Goal: Transaction & Acquisition: Purchase product/service

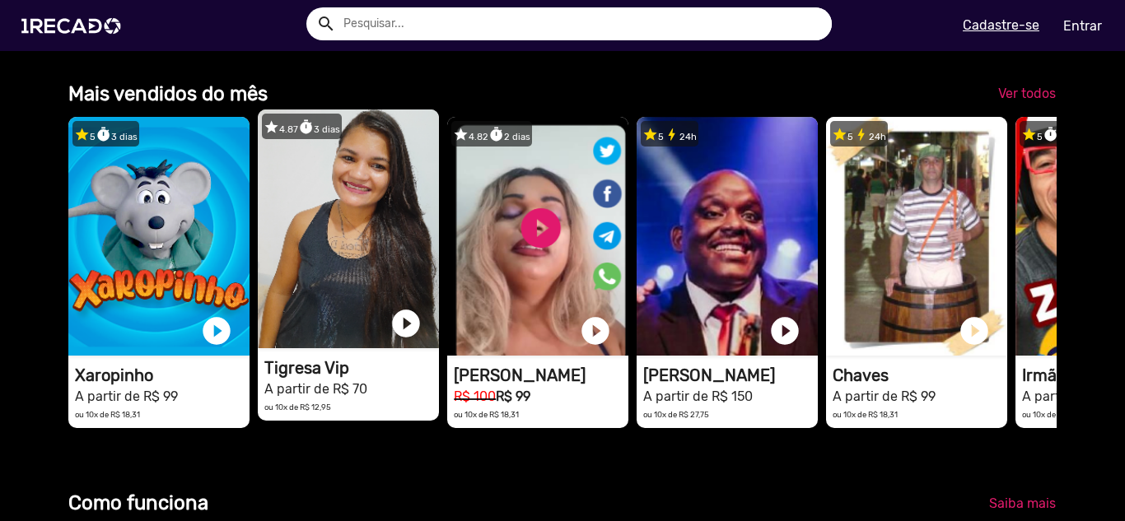
scroll to position [0, 1112]
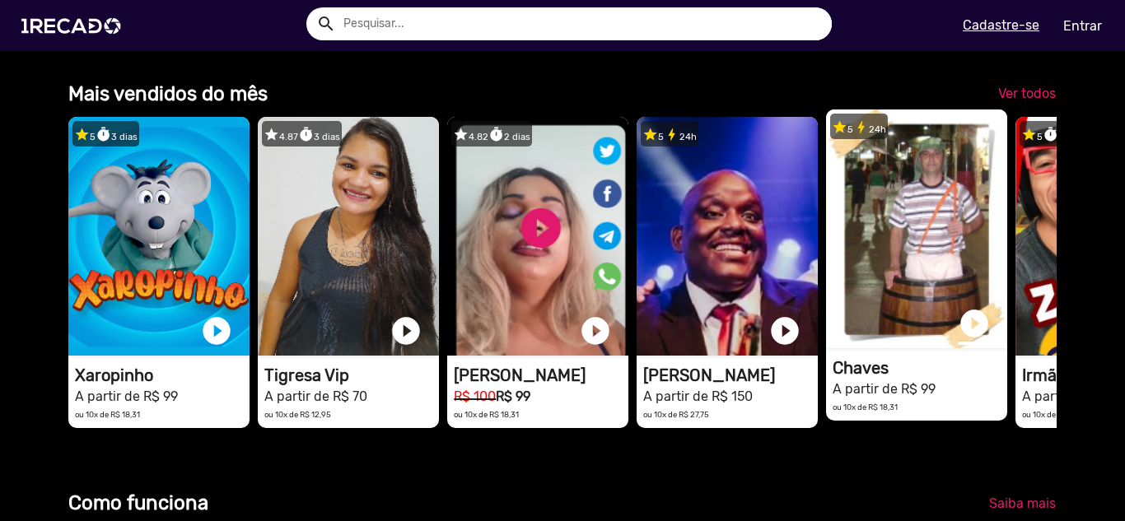
click at [971, 340] on link "play_circle_filled" at bounding box center [973, 323] width 33 height 33
click at [971, 338] on link "pause_circle" at bounding box center [973, 323] width 33 height 33
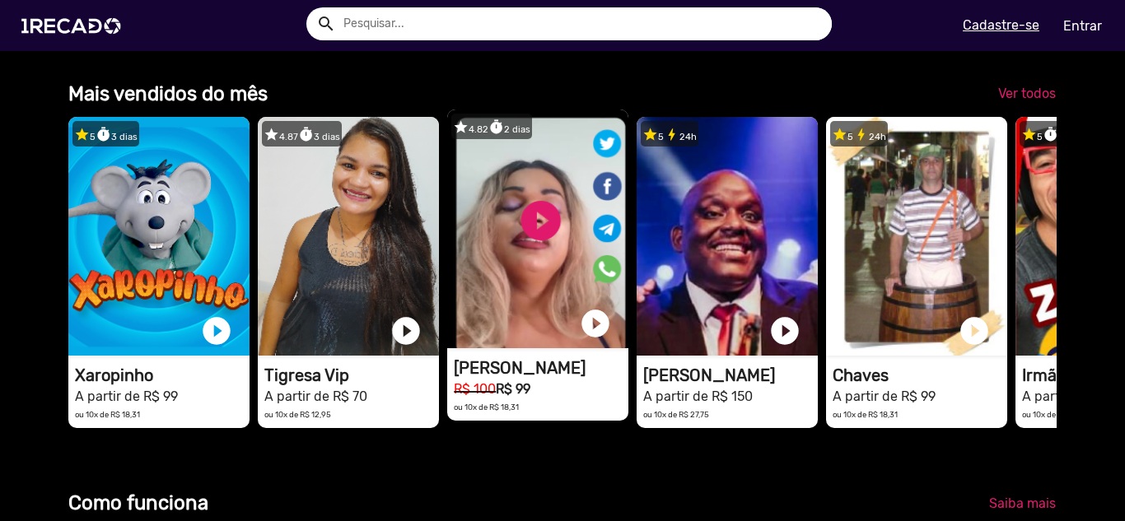
scroll to position [0, 3336]
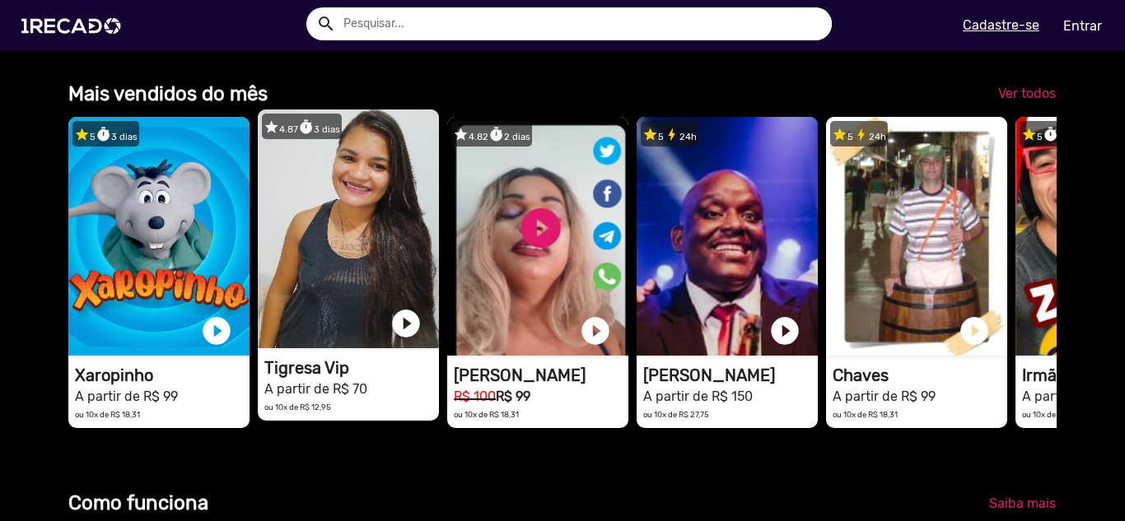
drag, startPoint x: 964, startPoint y: 411, endPoint x: 259, endPoint y: 375, distance: 705.6
click at [258, 375] on div "star 5 timer 3 [PERSON_NAME] 1RECADO vídeos dedicados para fãs e empresas play_…" at bounding box center [561, 272] width 987 height 327
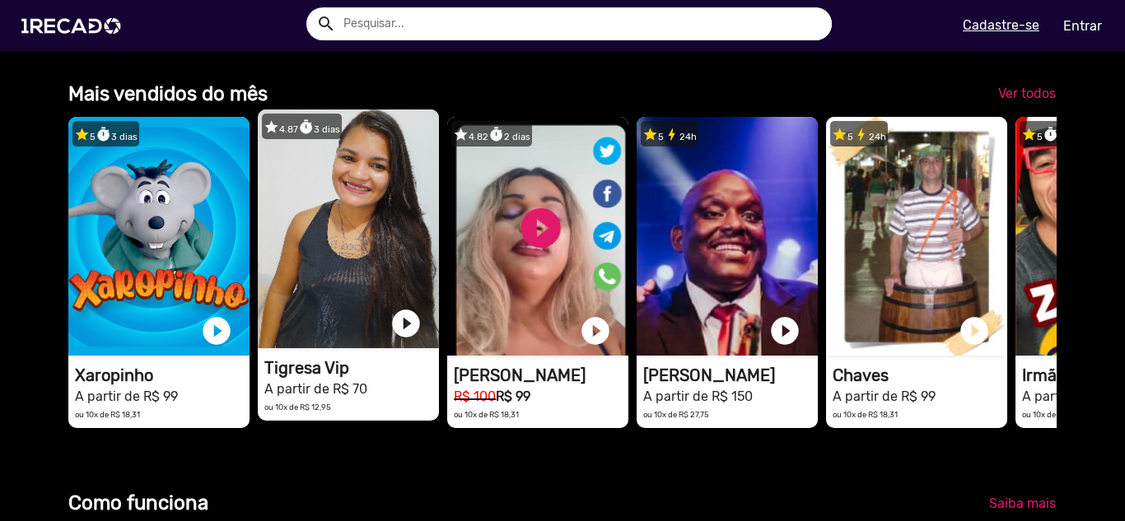
click at [362, 307] on video "1RECADO vídeos dedicados para fãs e empresas" at bounding box center [348, 228] width 181 height 239
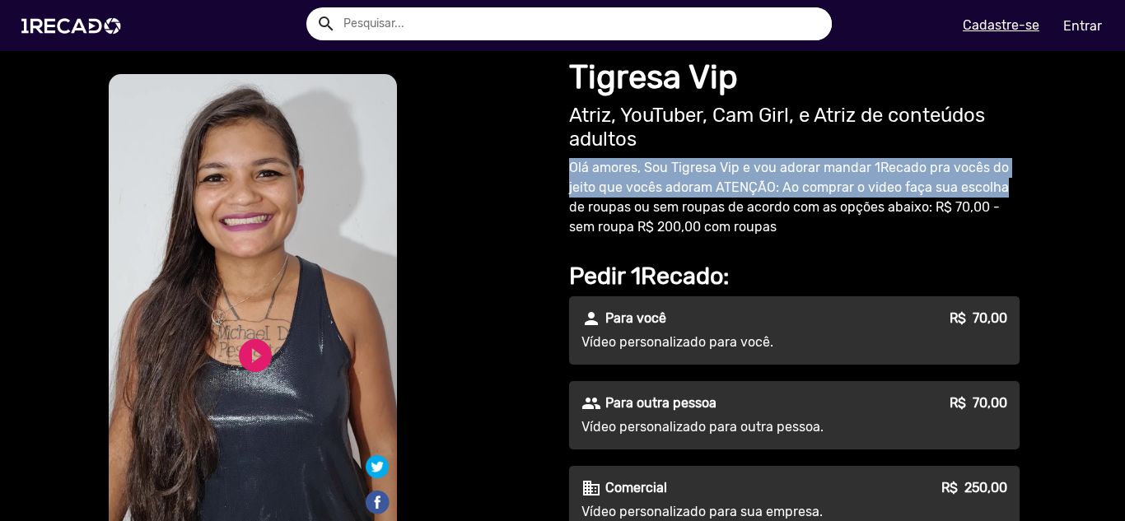
drag, startPoint x: 557, startPoint y: 165, endPoint x: 994, endPoint y: 196, distance: 437.4
click at [994, 196] on div "Tigresa Vip Atriz, YouTuber, Cam Girl, e Atriz de conteúdos adultos [PERSON_NAM…" at bounding box center [796, 481] width 469 height 860
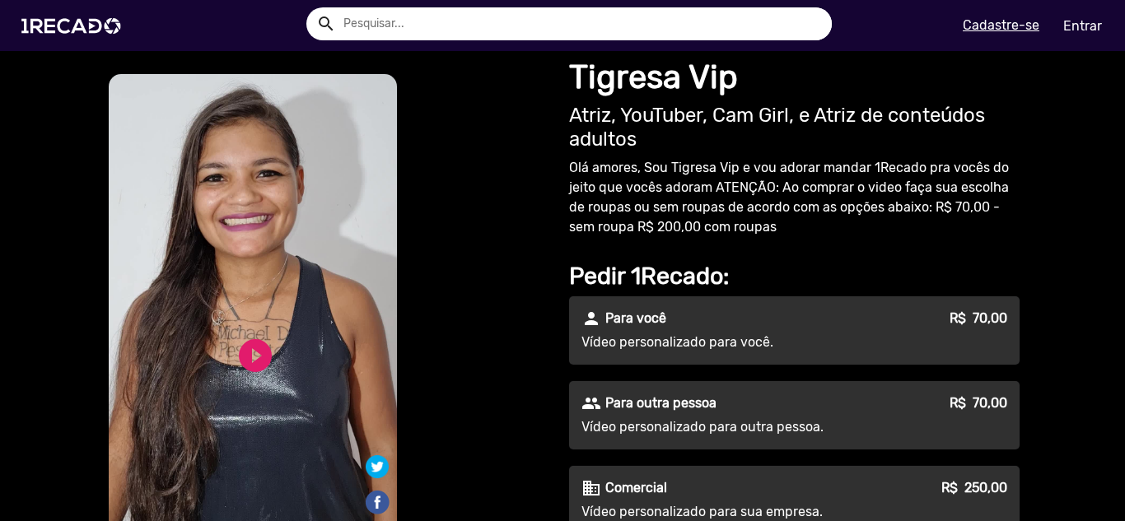
click at [873, 233] on p "Olá amores, Sou Tigresa Vip e vou adorar mandar 1Recado pra vocês do jeito que …" at bounding box center [794, 197] width 450 height 79
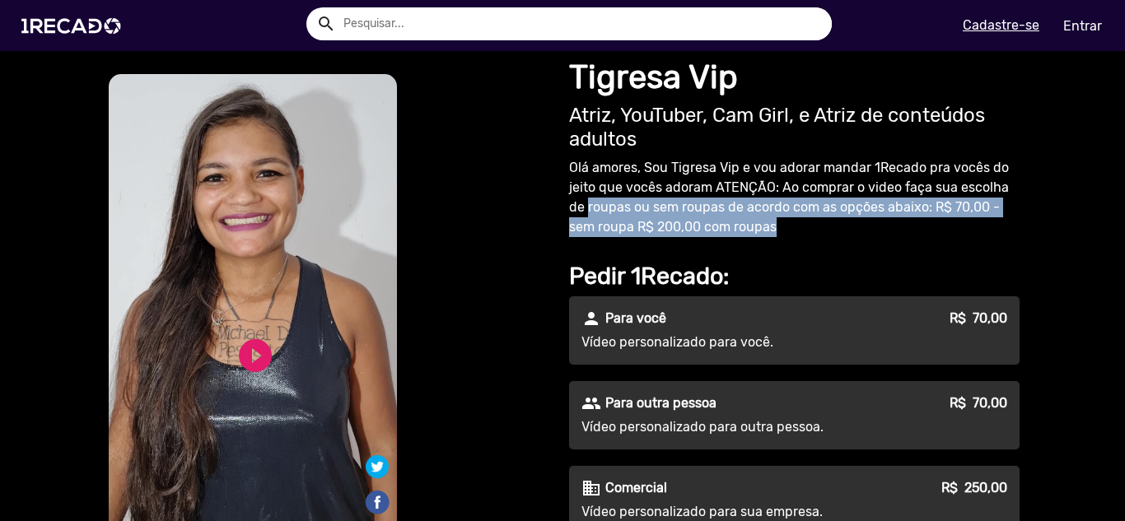
drag, startPoint x: 560, startPoint y: 209, endPoint x: 917, endPoint y: 217, distance: 357.4
click at [917, 217] on div "Tigresa Vip Atriz, YouTuber, Cam Girl, e Atriz de conteúdos adultos [PERSON_NAM…" at bounding box center [796, 481] width 469 height 860
click at [879, 233] on p "Olá amores, Sou Tigresa Vip e vou adorar mandar 1Recado pra vocês do jeito que …" at bounding box center [794, 197] width 450 height 79
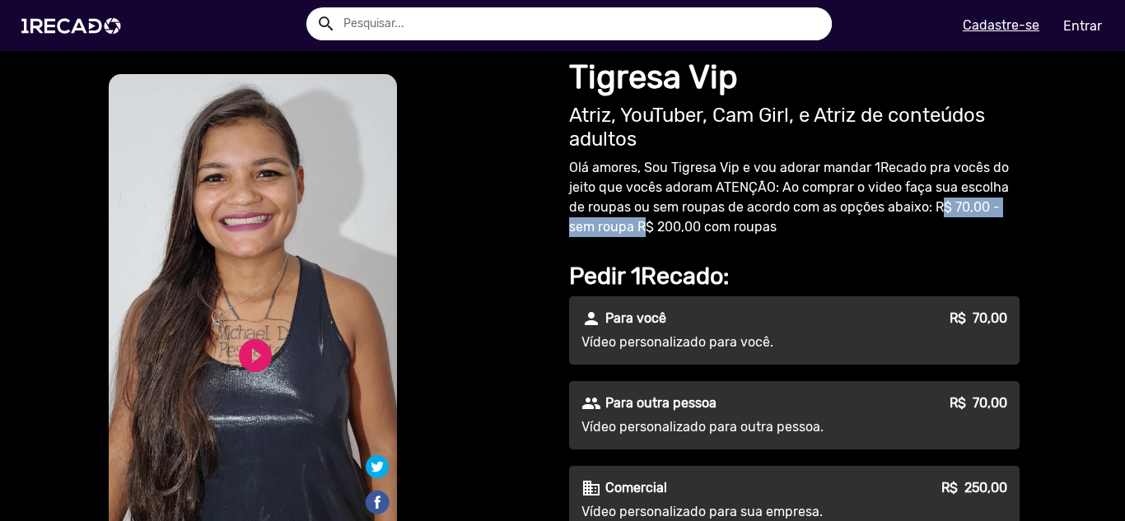
drag, startPoint x: 911, startPoint y: 212, endPoint x: 609, endPoint y: 232, distance: 302.8
click at [609, 232] on p "Olá amores, Sou Tigresa Vip e vou adorar mandar 1Recado pra vocês do jeito que …" at bounding box center [794, 197] width 450 height 79
click at [612, 232] on p "Olá amores, Sou Tigresa Vip e vou adorar mandar 1Recado pra vocês do jeito que …" at bounding box center [794, 197] width 450 height 79
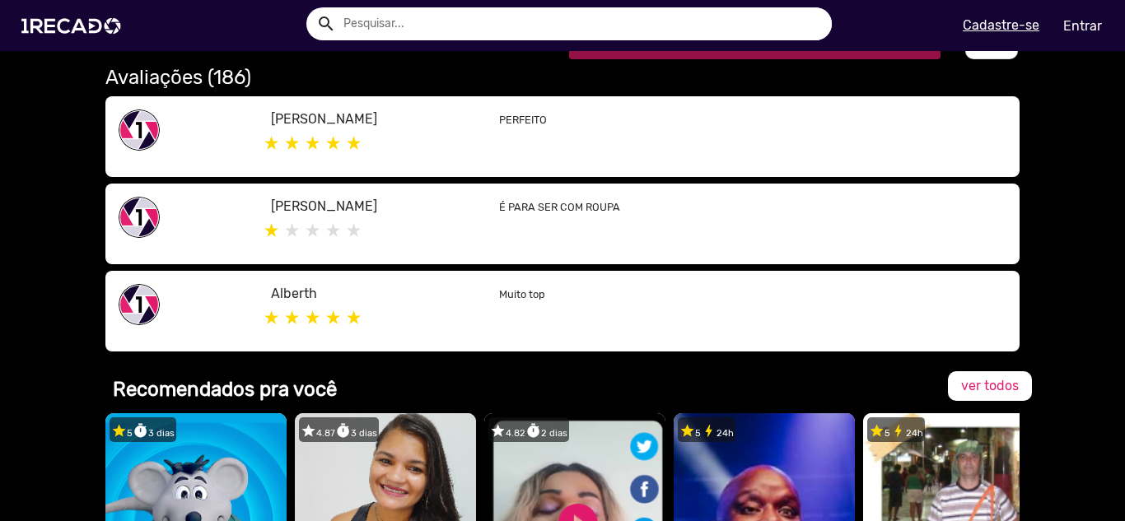
scroll to position [823, 0]
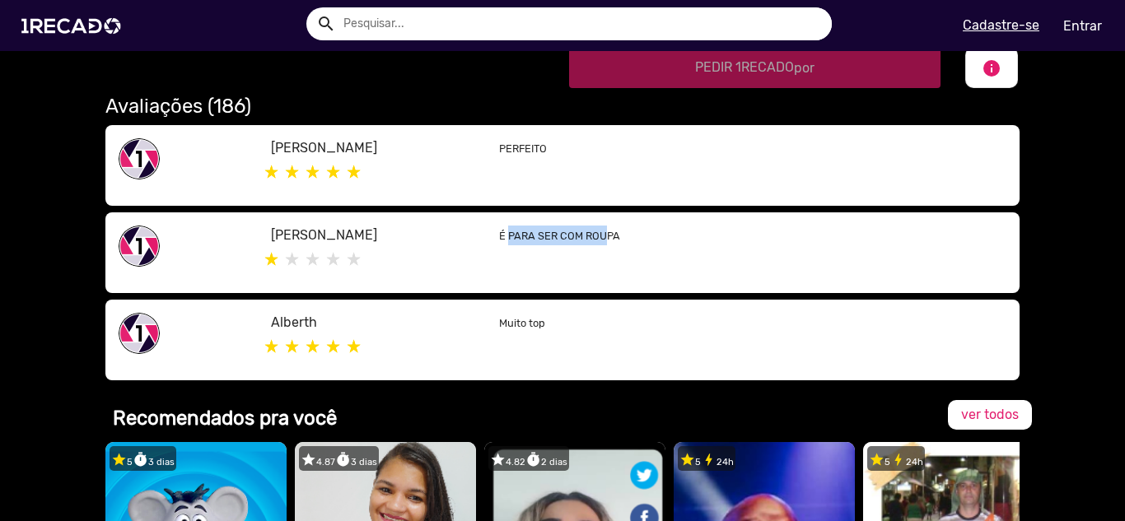
drag, startPoint x: 501, startPoint y: 237, endPoint x: 600, endPoint y: 236, distance: 98.8
click at [600, 236] on small "É PARA SER COM ROUPA" at bounding box center [559, 236] width 121 height 12
click at [533, 242] on p "É PARA SER COM ROUPA" at bounding box center [752, 236] width 507 height 20
drag, startPoint x: 268, startPoint y: 249, endPoint x: 380, endPoint y: 248, distance: 112.8
click at [380, 248] on div at bounding box center [372, 259] width 228 height 29
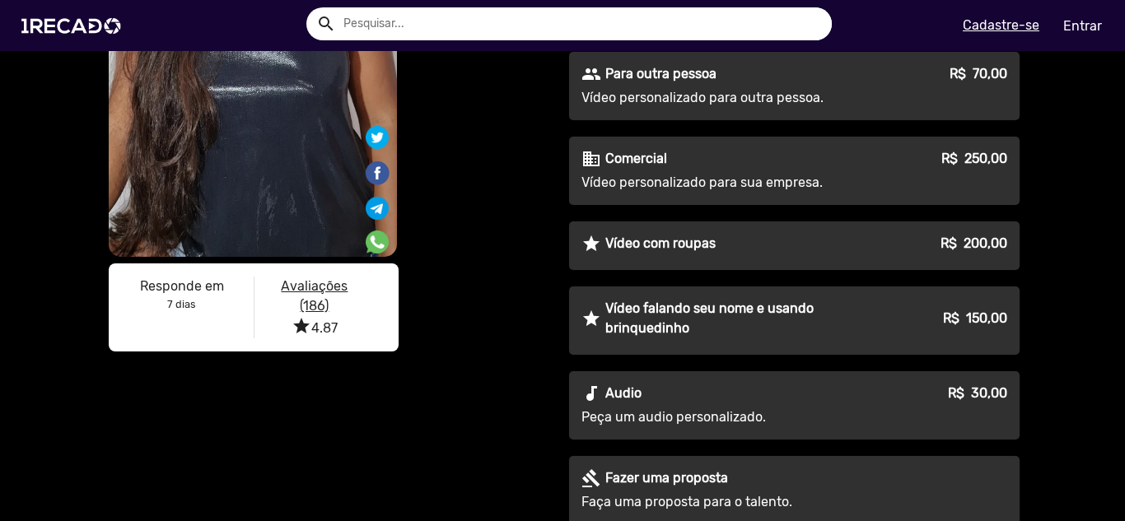
scroll to position [165, 0]
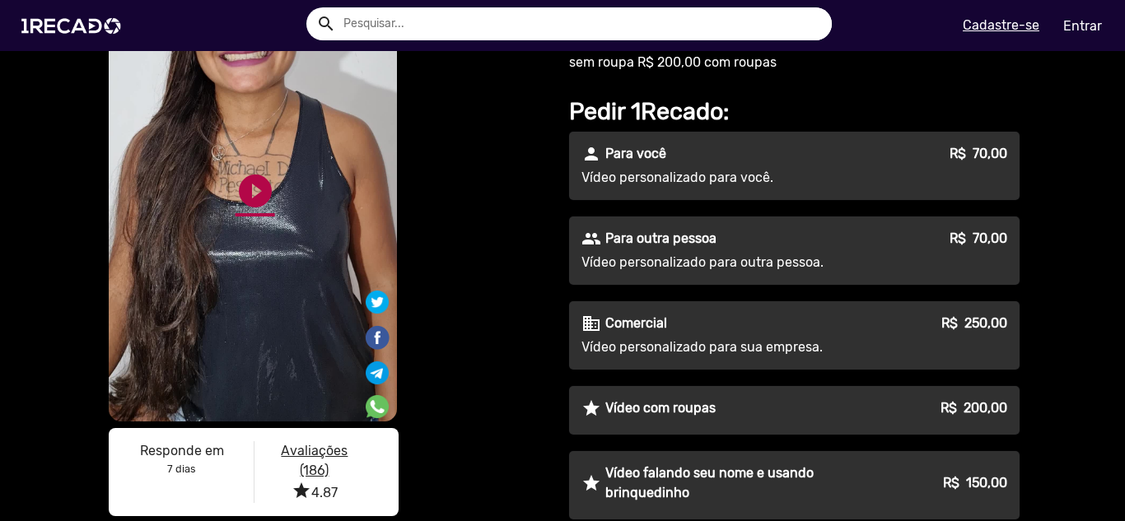
click at [252, 179] on link "play_circle_filled" at bounding box center [255, 191] width 40 height 40
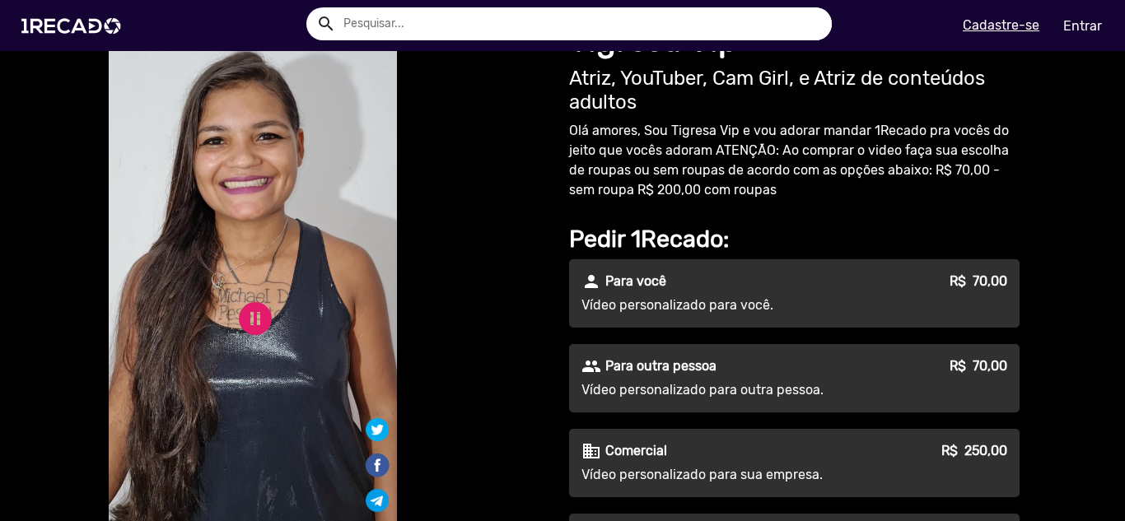
scroll to position [0, 0]
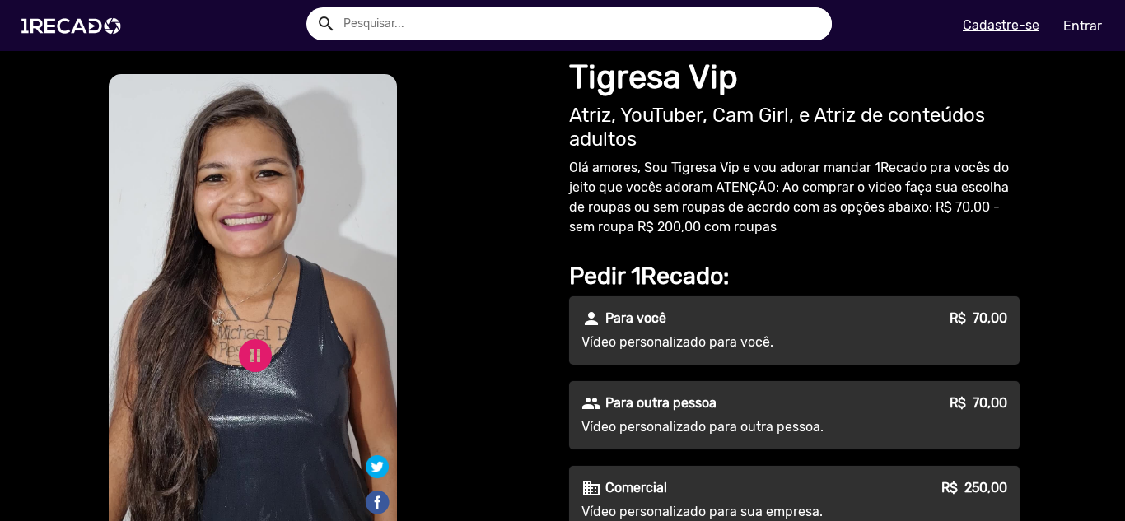
click at [254, 351] on link "pause_circle" at bounding box center [255, 356] width 40 height 40
